Goal: Task Accomplishment & Management: Manage account settings

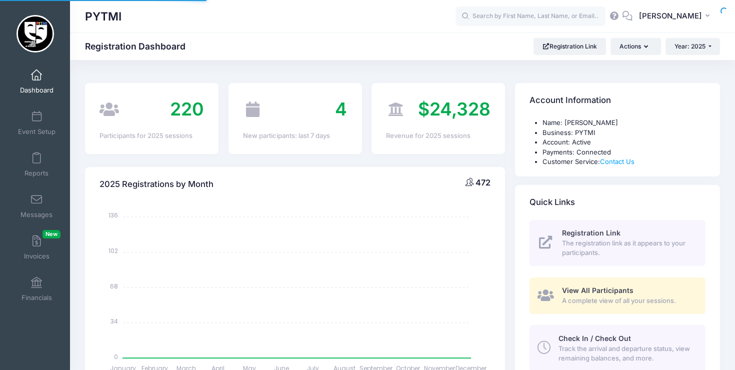
select select
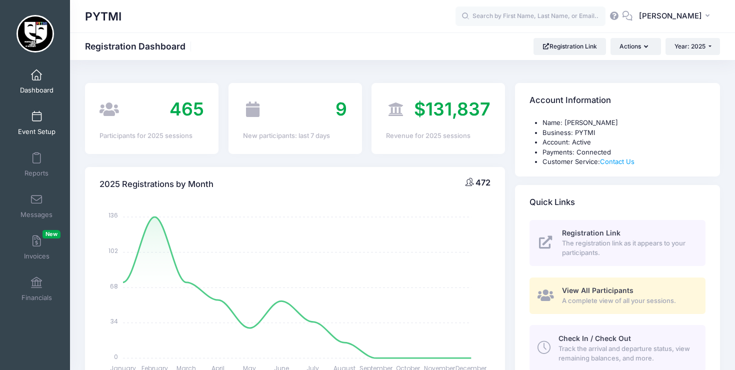
click at [37, 120] on span at bounding box center [37, 117] width 0 height 11
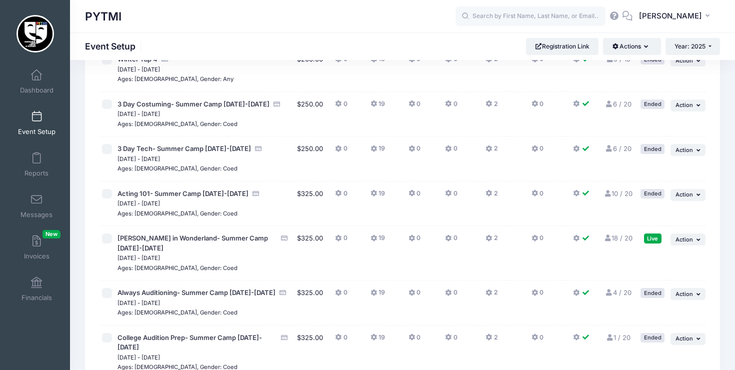
scroll to position [528, 0]
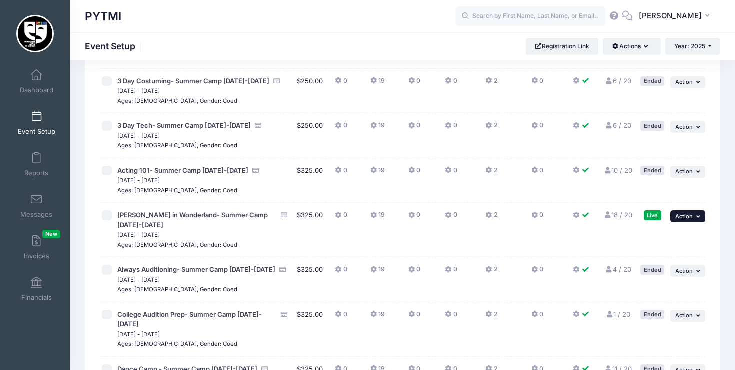
click at [696, 212] on button "... Action" at bounding box center [688, 217] width 35 height 12
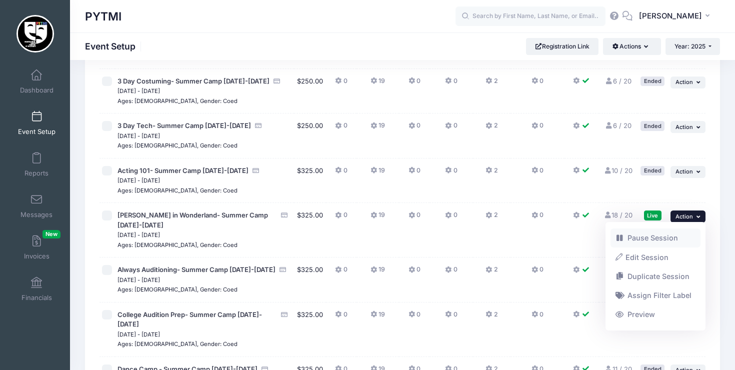
click at [658, 231] on link "Pause Session" at bounding box center [656, 238] width 91 height 19
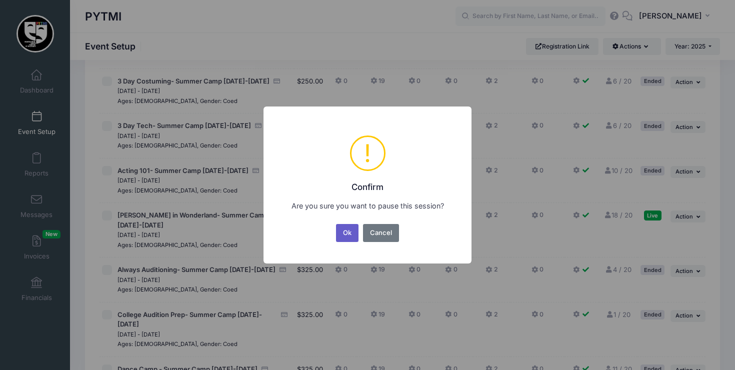
click at [350, 229] on button "Ok" at bounding box center [347, 233] width 23 height 18
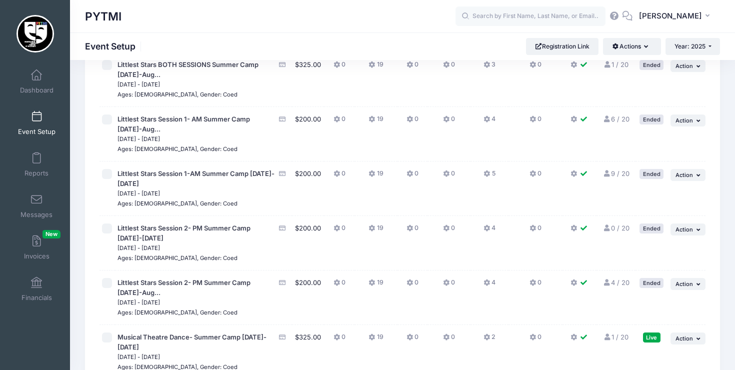
scroll to position [1193, 0]
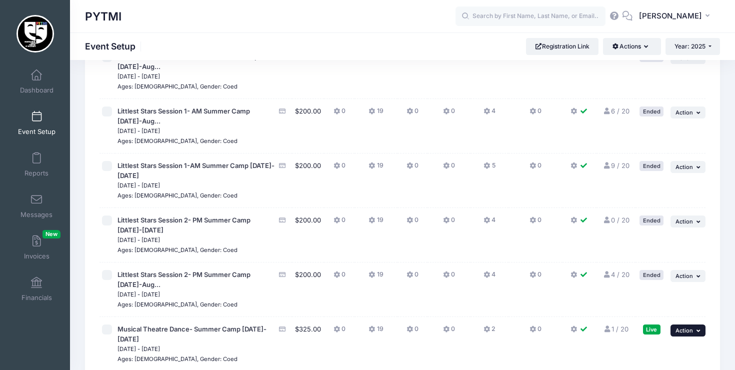
click at [697, 328] on icon "button" at bounding box center [700, 331] width 6 height 6
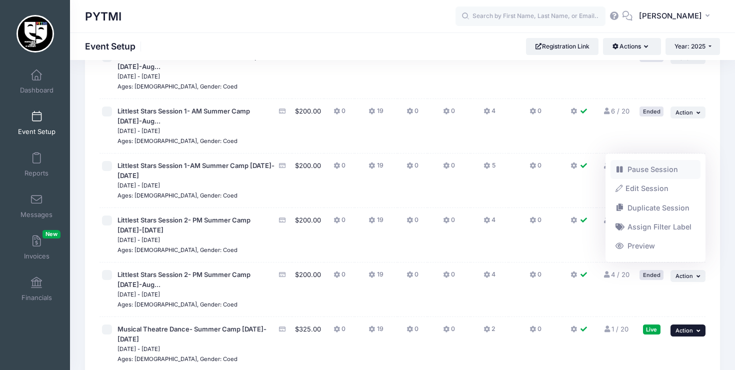
click at [650, 174] on link "Pause Session" at bounding box center [656, 169] width 91 height 19
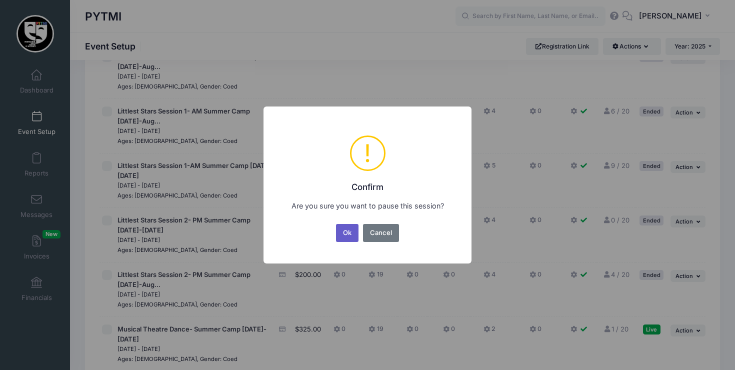
click at [345, 232] on button "Ok" at bounding box center [347, 233] width 23 height 18
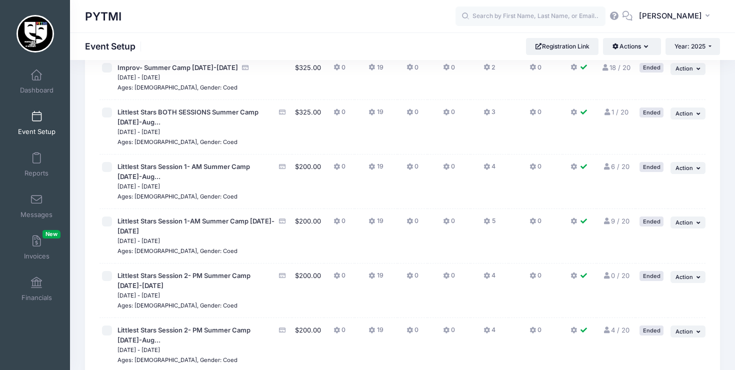
scroll to position [1094, 0]
